Goal: Find specific page/section: Find specific page/section

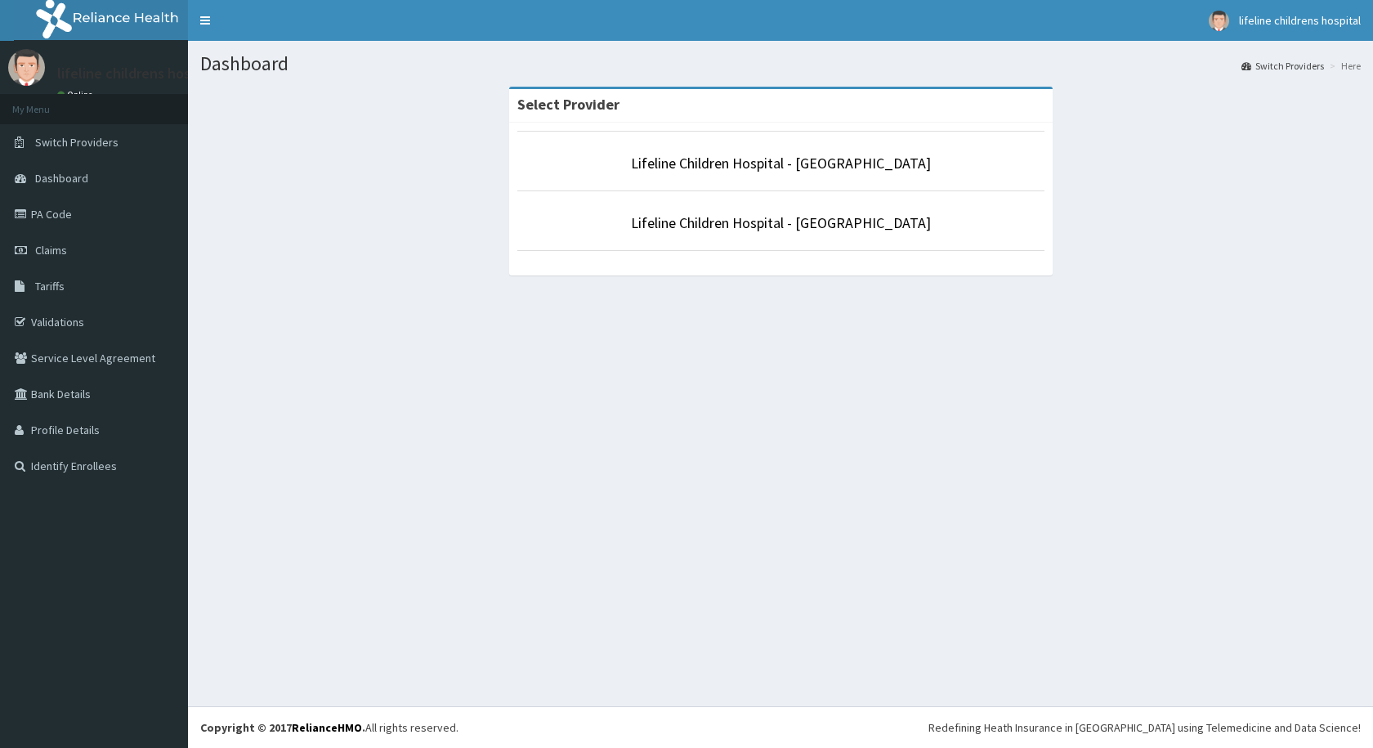
click at [723, 213] on p "Lifeline Children Hospital - [GEOGRAPHIC_DATA]" at bounding box center [780, 223] width 527 height 21
click at [720, 228] on link "Lifeline Children Hospital - [GEOGRAPHIC_DATA]" at bounding box center [781, 222] width 300 height 19
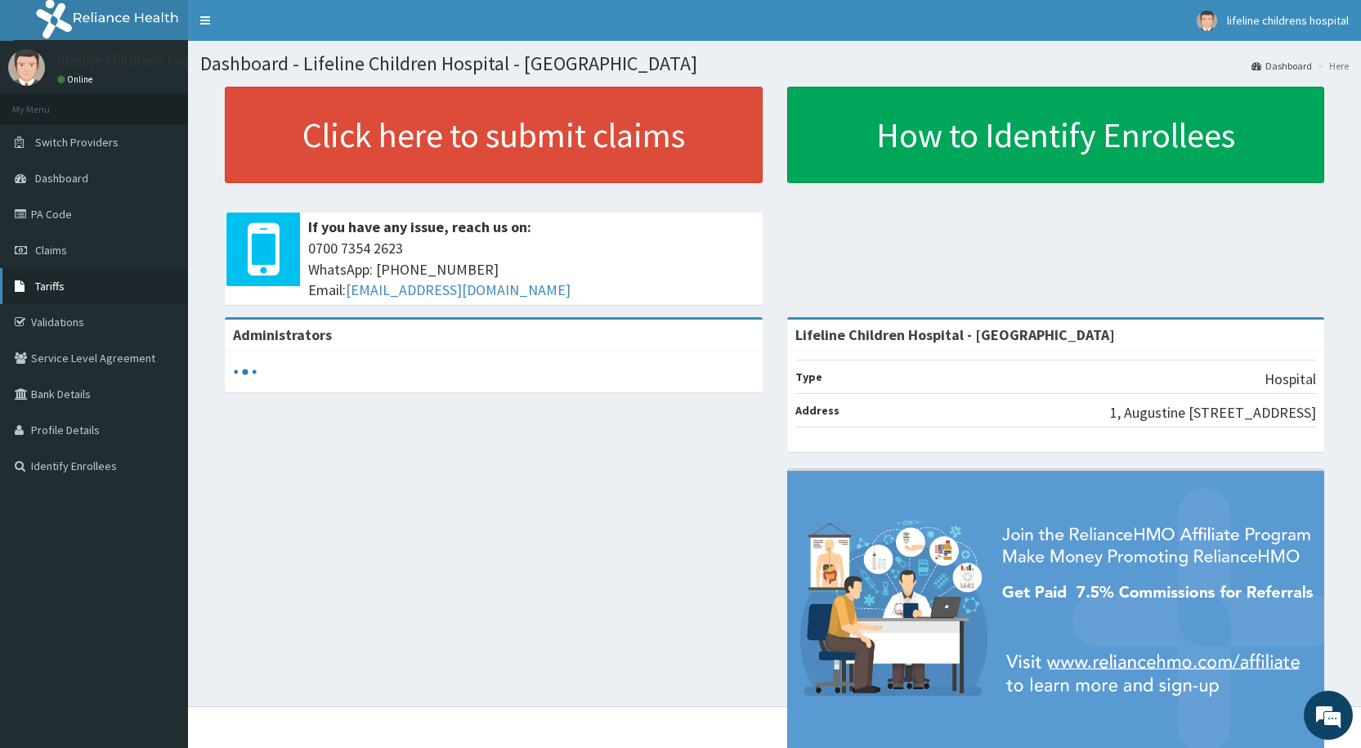
click at [53, 289] on span "Tariffs" at bounding box center [49, 286] width 29 height 15
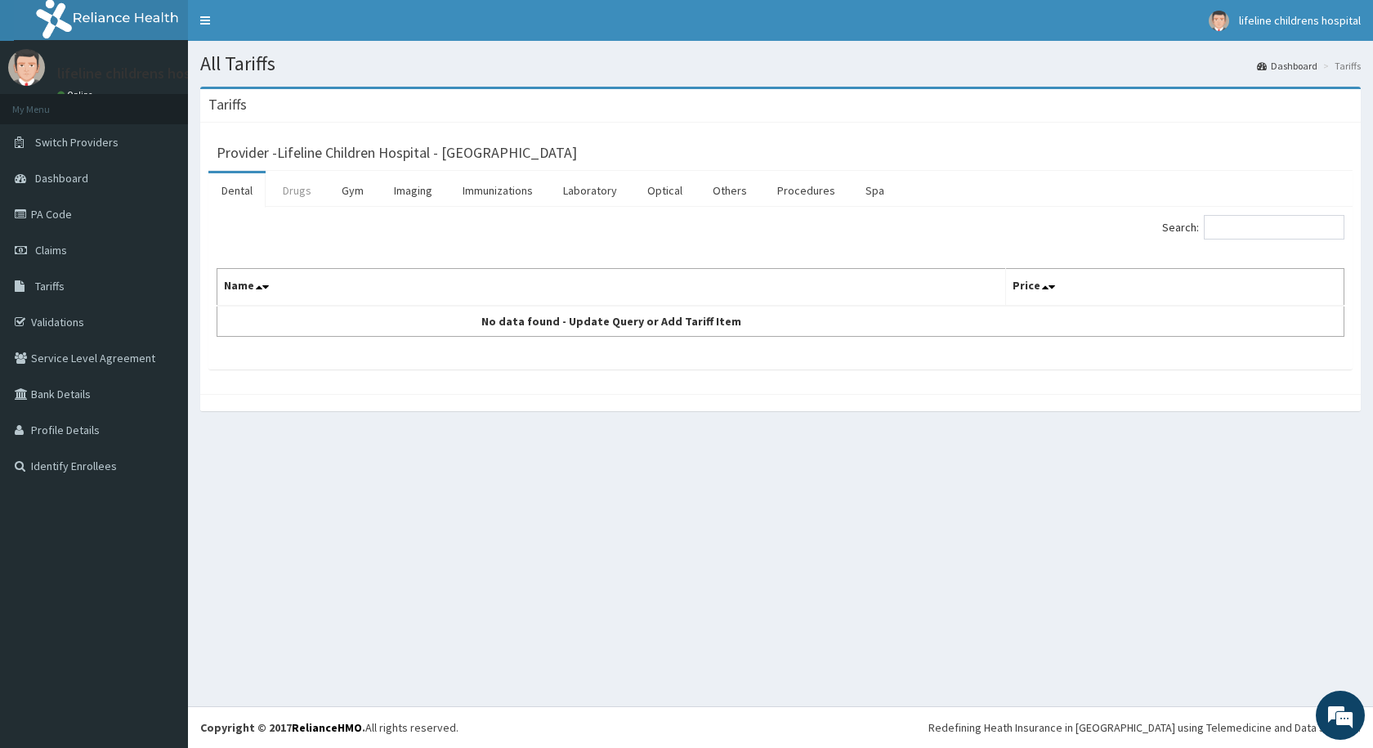
click at [300, 196] on link "Drugs" at bounding box center [297, 190] width 55 height 34
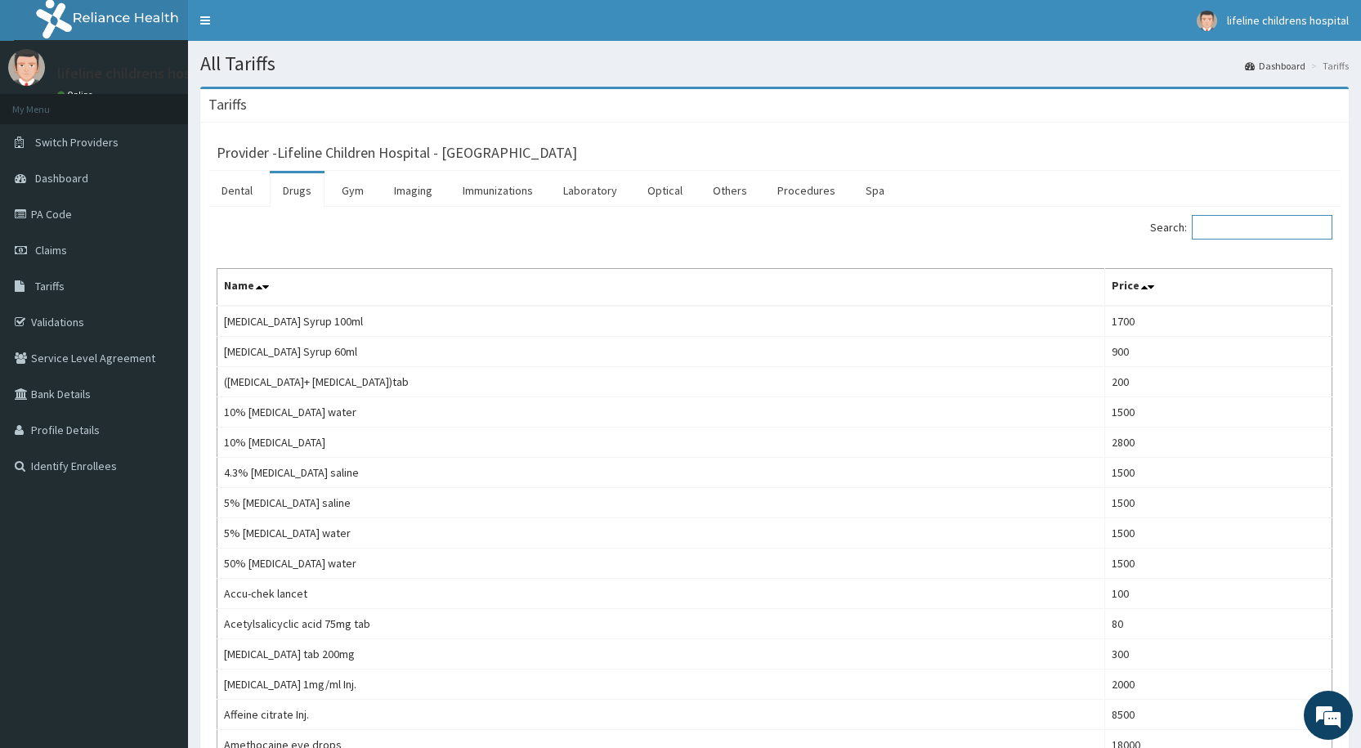
click at [1237, 229] on input "Search:" at bounding box center [1262, 227] width 141 height 25
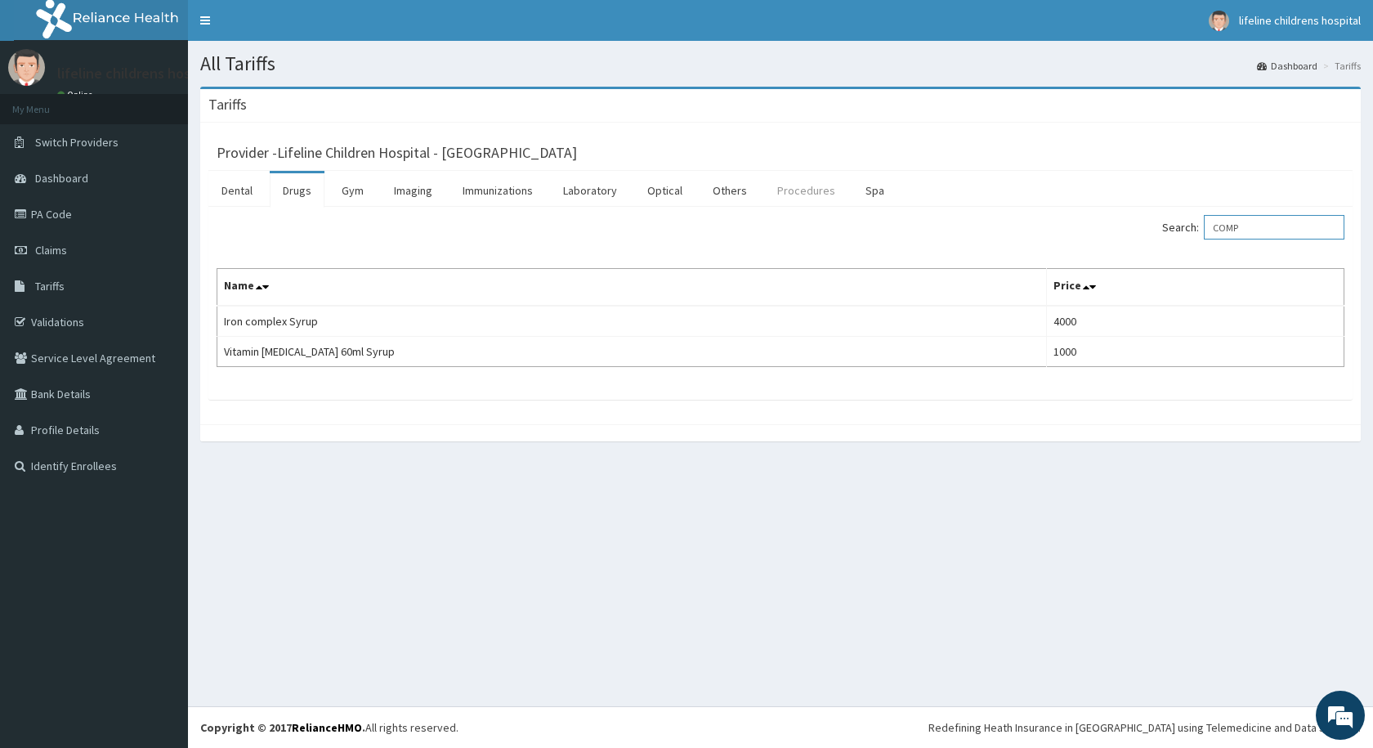
type input "COMP"
click at [807, 192] on link "Procedures" at bounding box center [806, 190] width 84 height 34
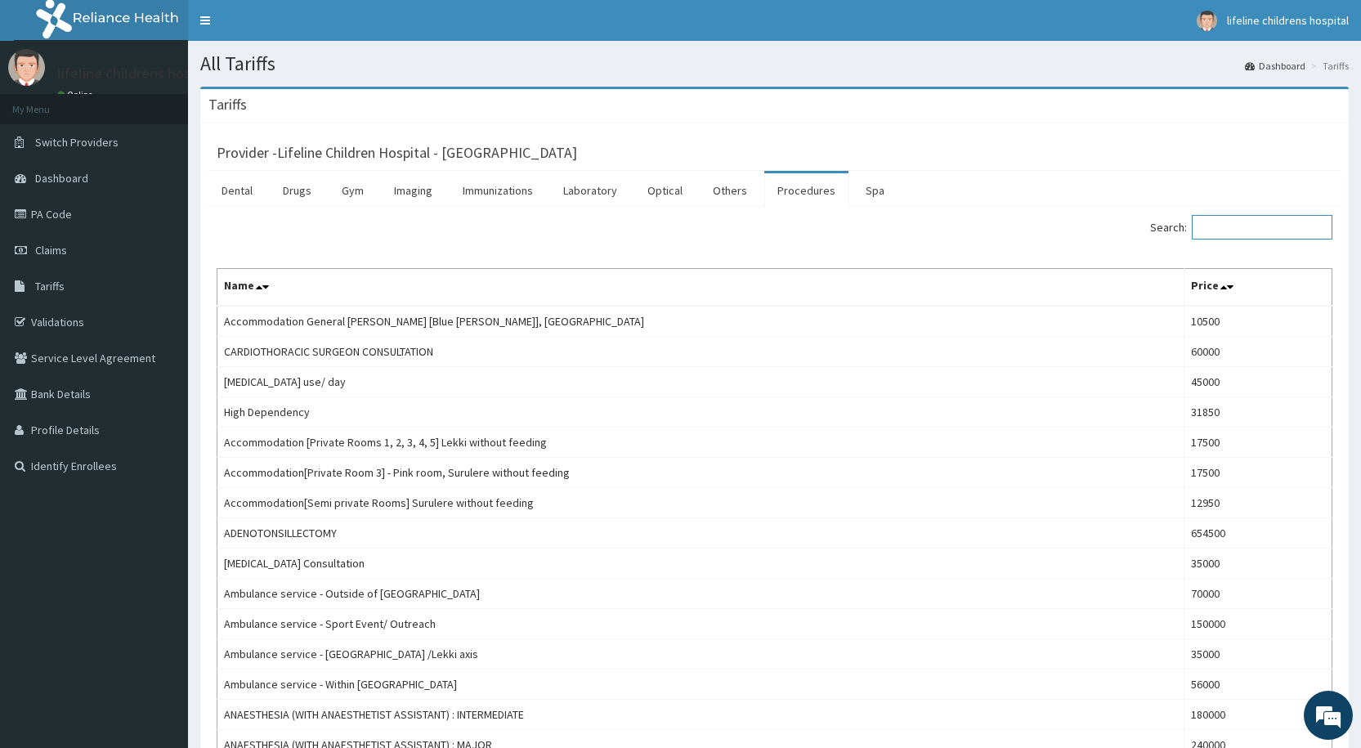
click at [1236, 230] on input "Search:" at bounding box center [1262, 227] width 141 height 25
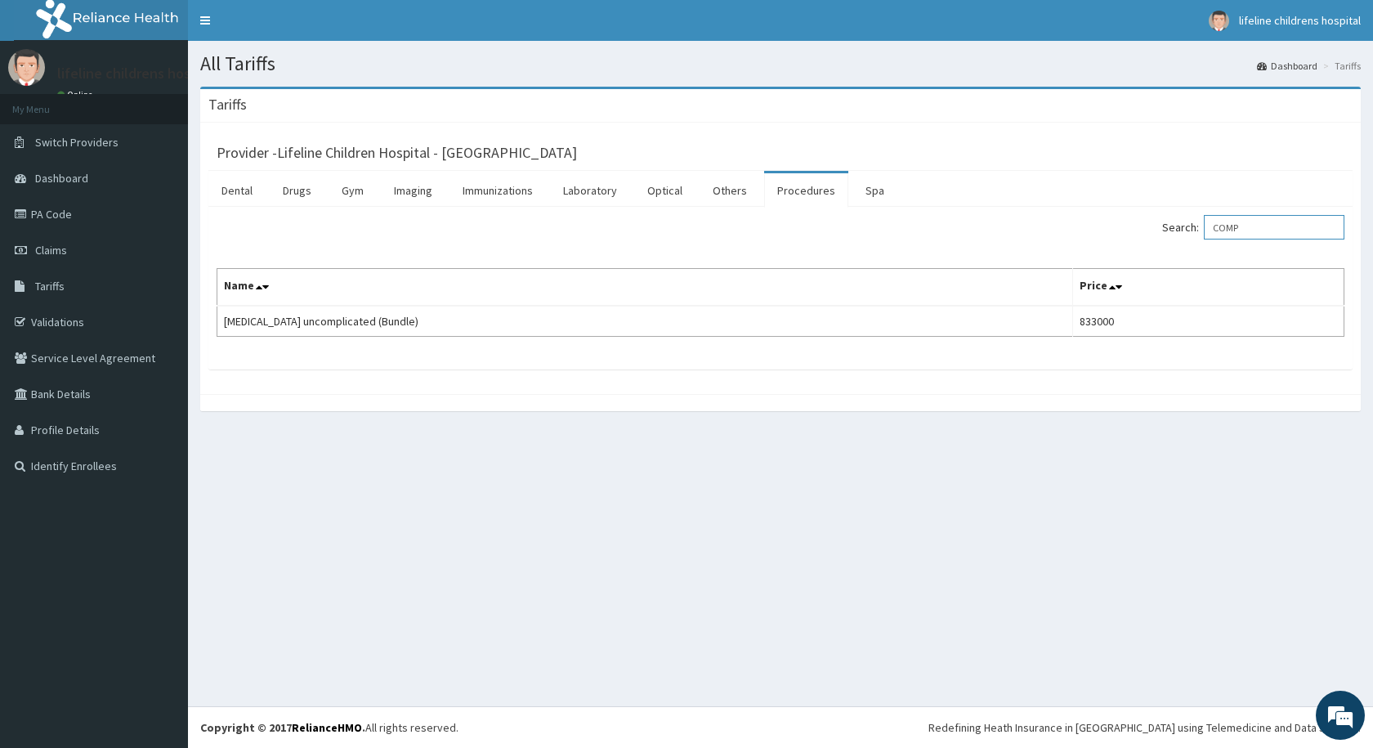
type input "COMP"
click at [291, 189] on link "Drugs" at bounding box center [297, 190] width 55 height 34
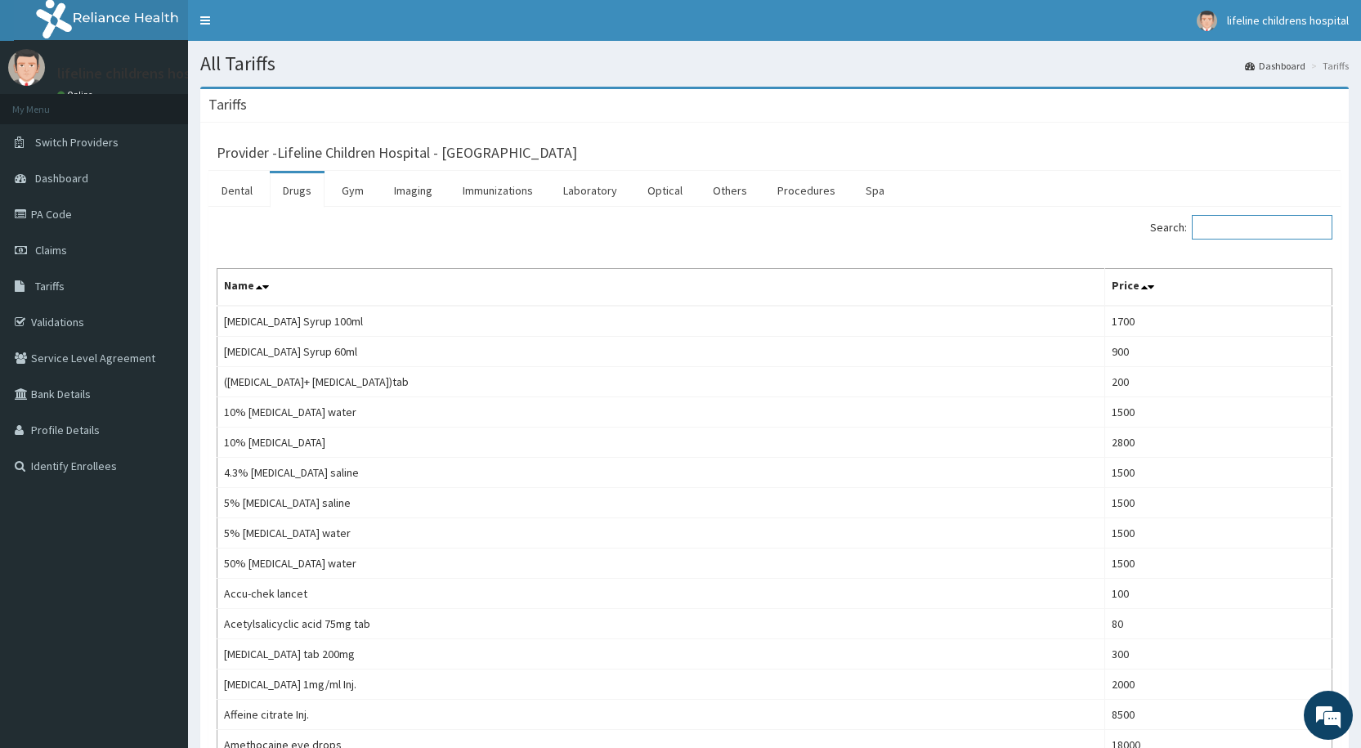
click at [1241, 223] on input "Search:" at bounding box center [1262, 227] width 141 height 25
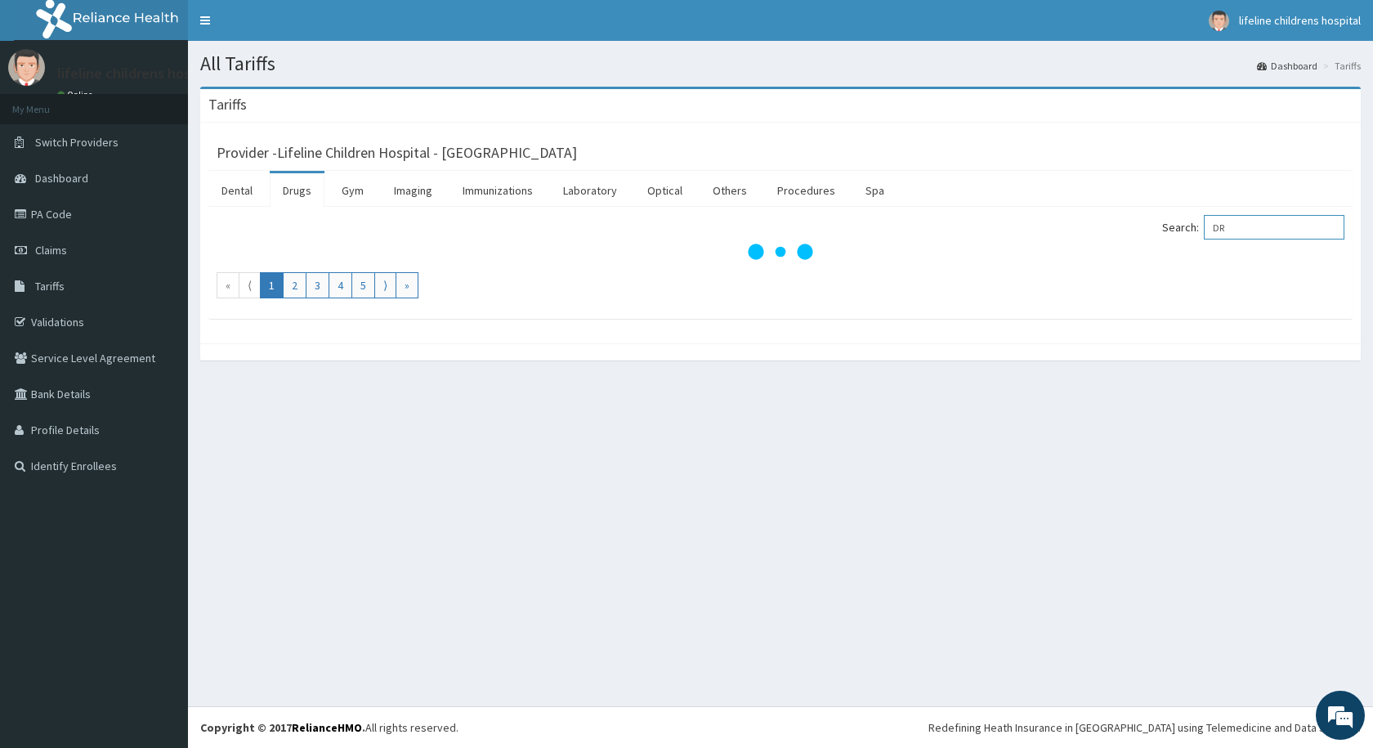
type input "D"
